Goal: Information Seeking & Learning: Find specific fact

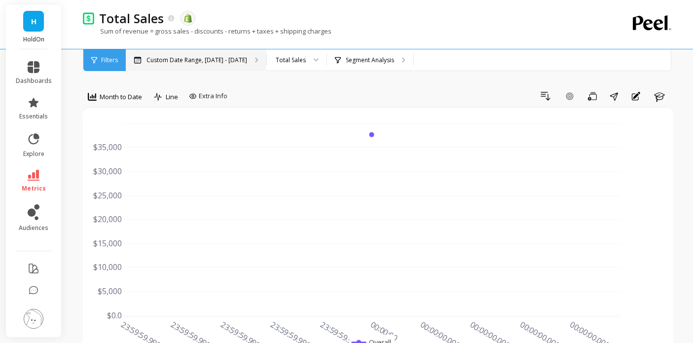
click at [212, 65] on div "Custom Date Range, [DATE] - [DATE]" at bounding box center [196, 60] width 140 height 22
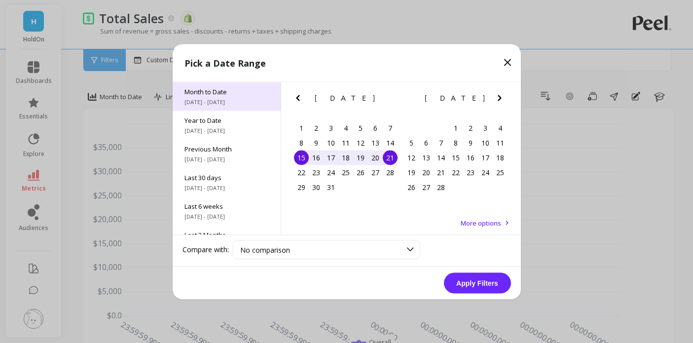
click at [233, 103] on span "[DATE] - [DATE]" at bounding box center [226, 102] width 84 height 8
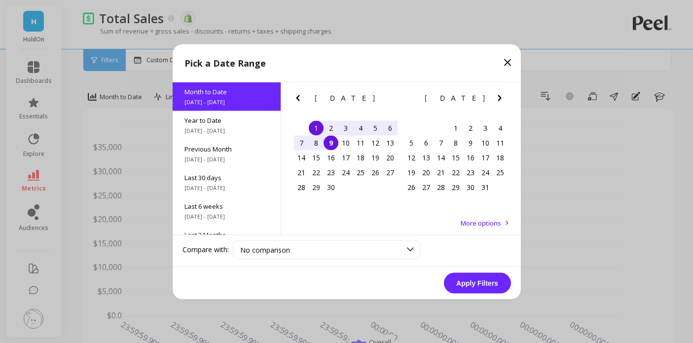
click at [313, 126] on div "1" at bounding box center [316, 127] width 15 height 15
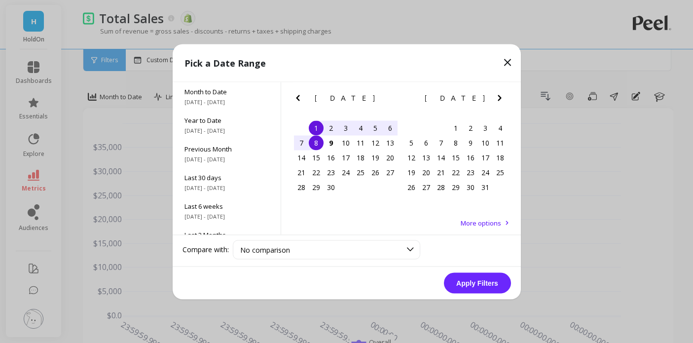
click at [316, 140] on div "8" at bounding box center [316, 142] width 15 height 15
click at [485, 286] on button "Apply Filters" at bounding box center [477, 282] width 67 height 21
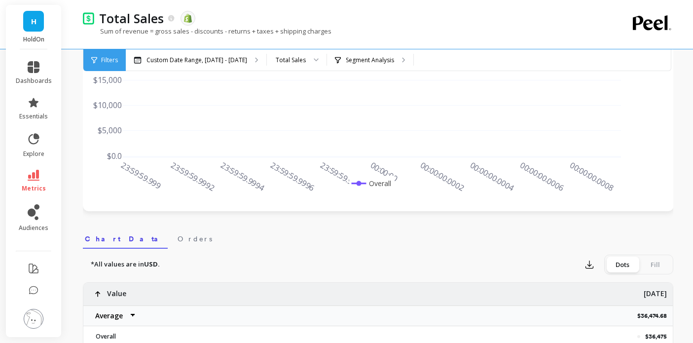
scroll to position [208, 0]
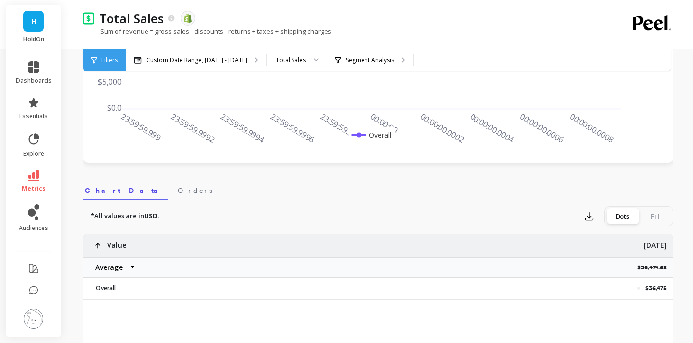
click at [101, 267] on select "Average Sum [PERSON_NAME]" at bounding box center [112, 267] width 59 height 20
select select "sum"
click at [652, 270] on p "$36,474.68" at bounding box center [654, 267] width 35 height 8
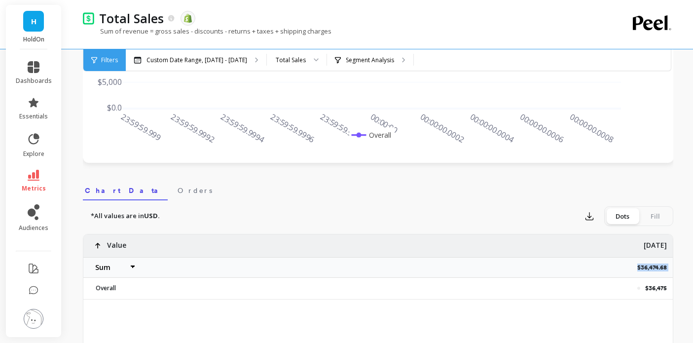
copy p "$36,474.68"
click at [285, 208] on div "*All values are in USD. Export Dots Fill" at bounding box center [378, 215] width 590 height 20
click at [645, 265] on p "$36,474.68" at bounding box center [654, 266] width 35 height 8
click at [644, 266] on p "$36,474.68" at bounding box center [654, 266] width 35 height 8
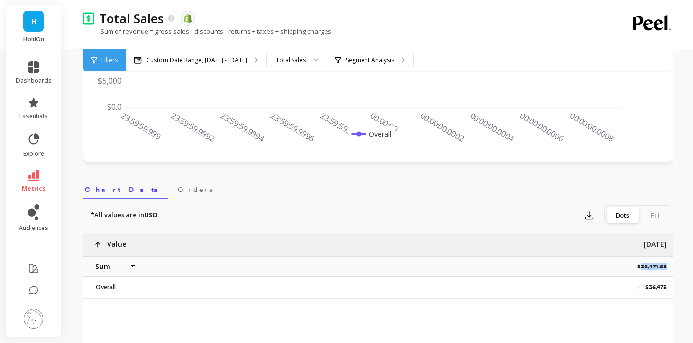
click at [644, 266] on p "$36,474.68" at bounding box center [654, 266] width 35 height 8
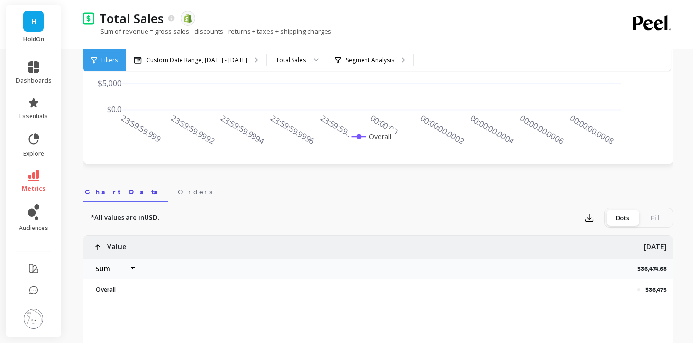
scroll to position [205, 0]
